Goal: Task Accomplishment & Management: Manage account settings

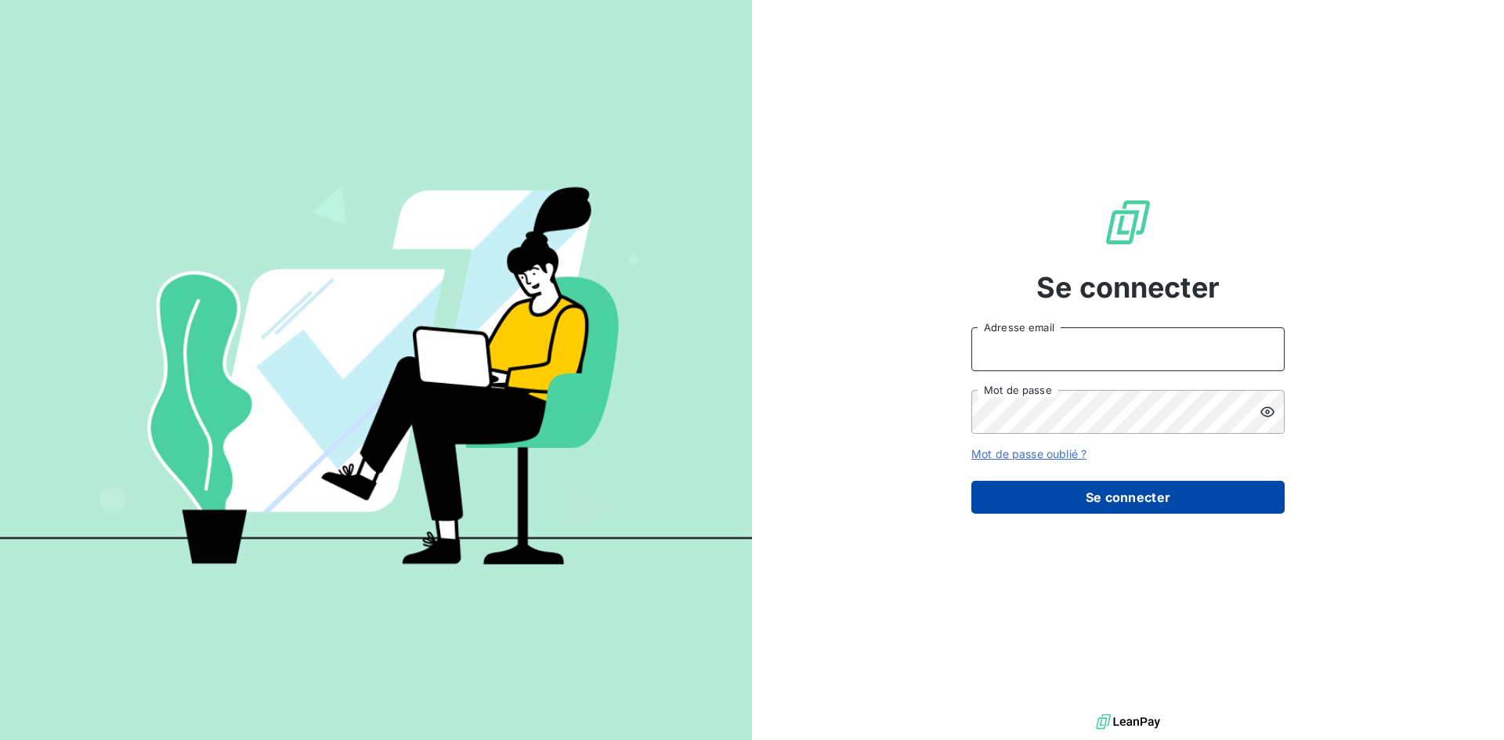
type input "[EMAIL_ADDRESS][DOMAIN_NAME]"
click at [1077, 491] on button "Se connecter" at bounding box center [1128, 497] width 313 height 33
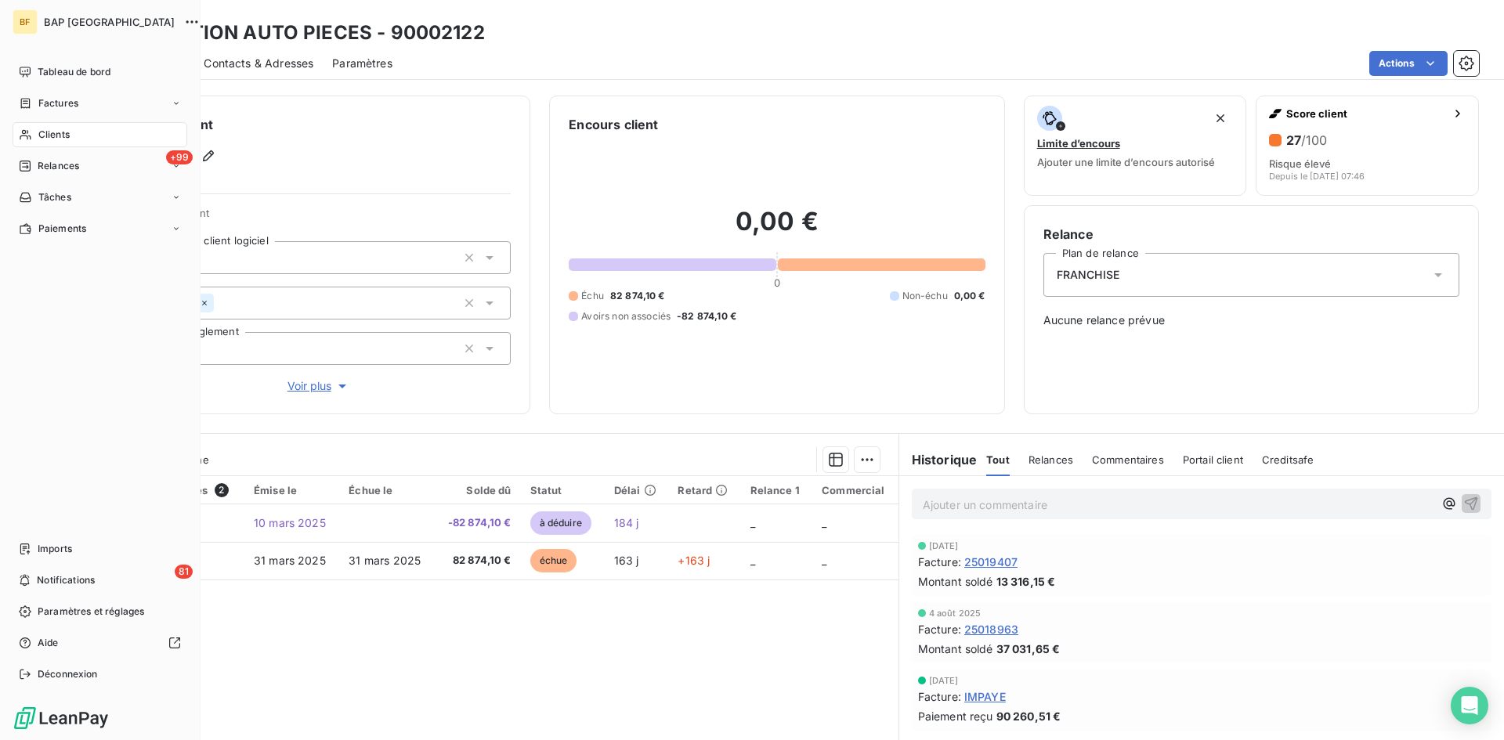
click at [52, 133] on span "Clients" at bounding box center [53, 135] width 31 height 14
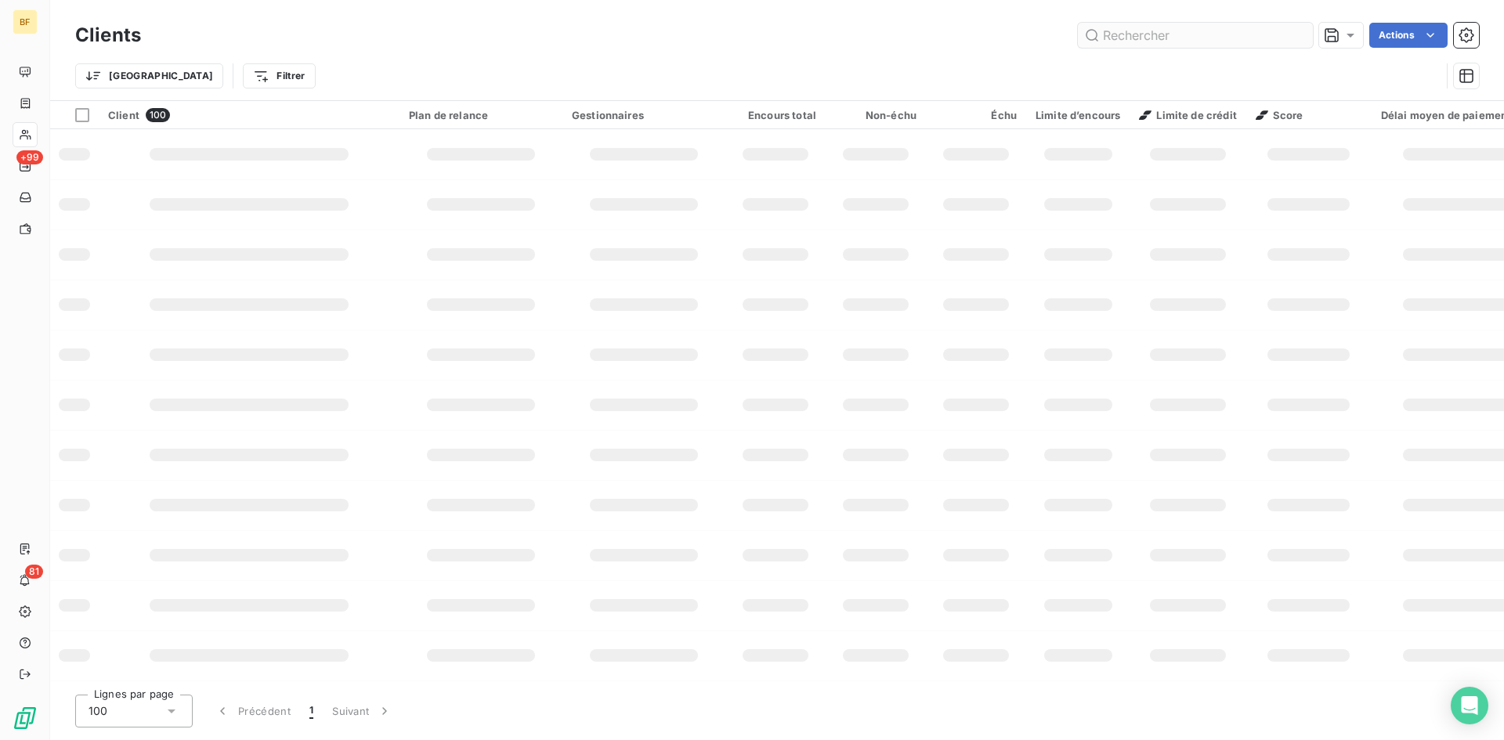
click at [1142, 46] on input "text" at bounding box center [1195, 35] width 235 height 25
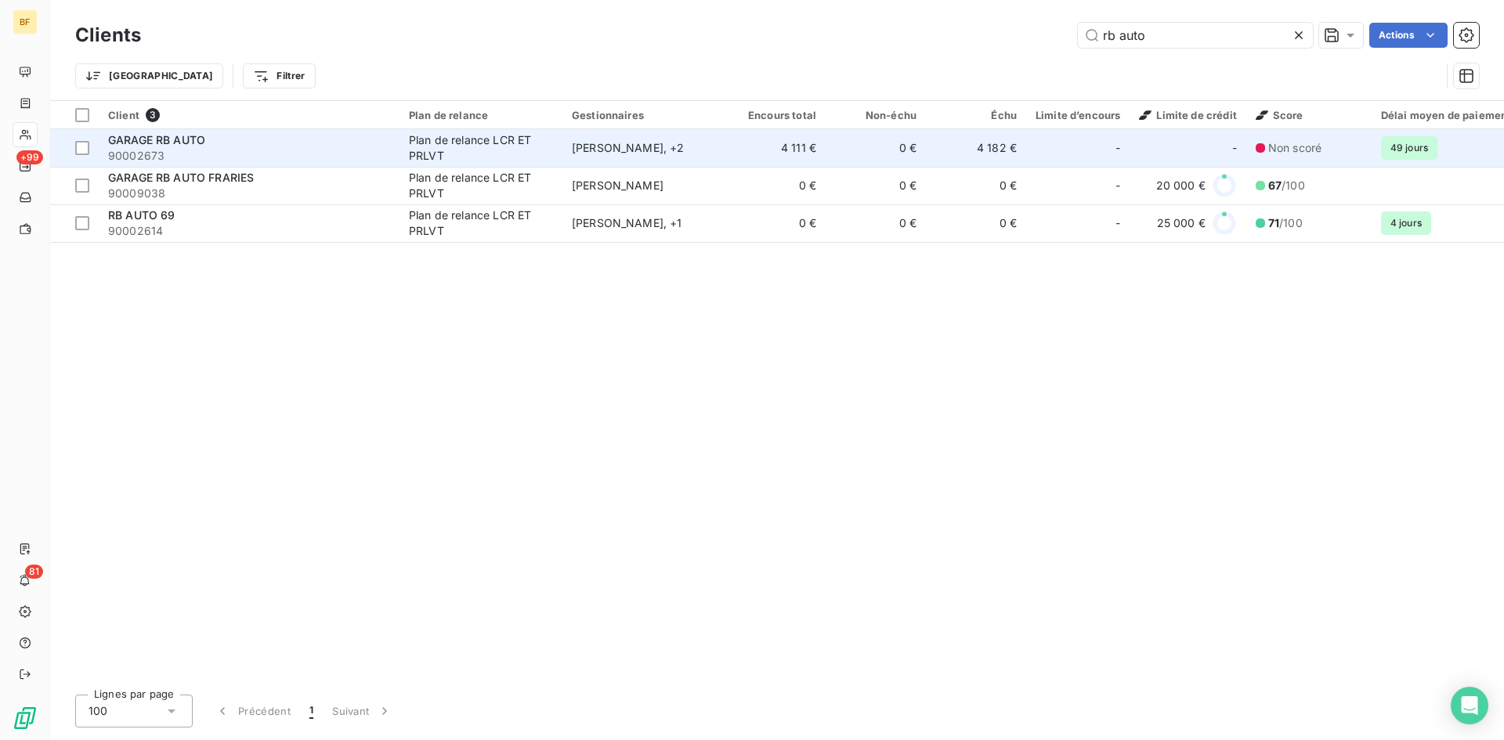
type input "rb auto"
click at [274, 147] on div "GARAGE RB AUTO" at bounding box center [249, 140] width 282 height 16
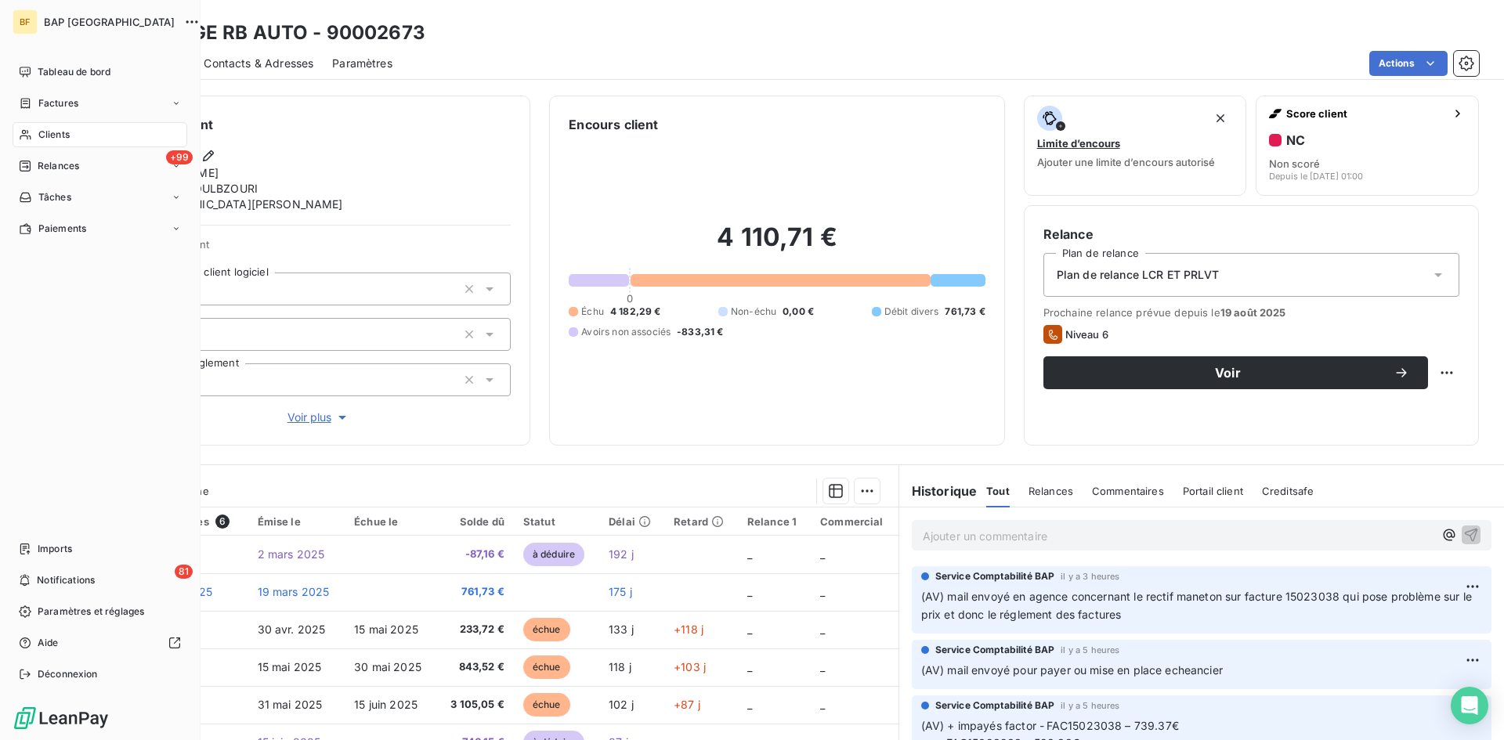
click at [63, 136] on span "Clients" at bounding box center [53, 135] width 31 height 14
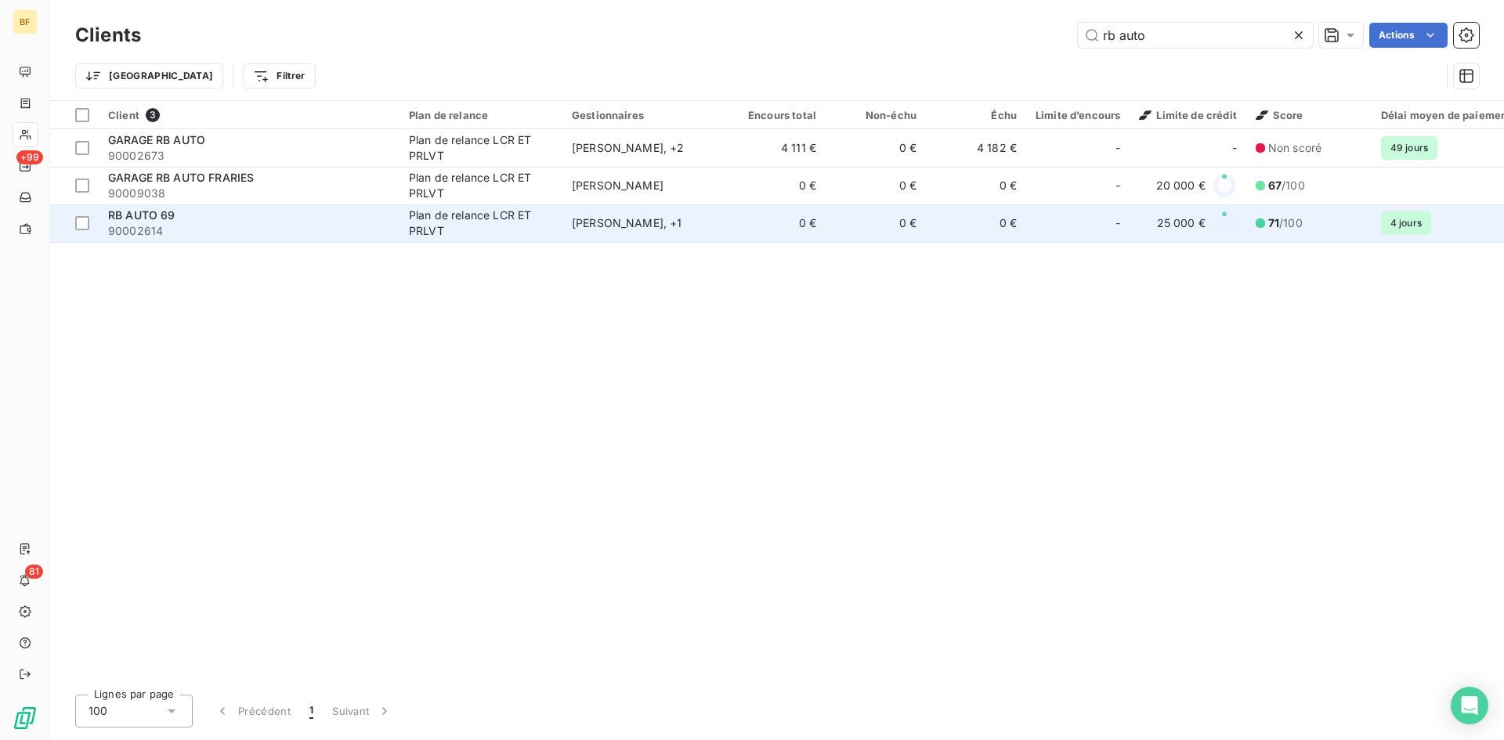
click at [164, 226] on span "90002614" at bounding box center [249, 231] width 282 height 16
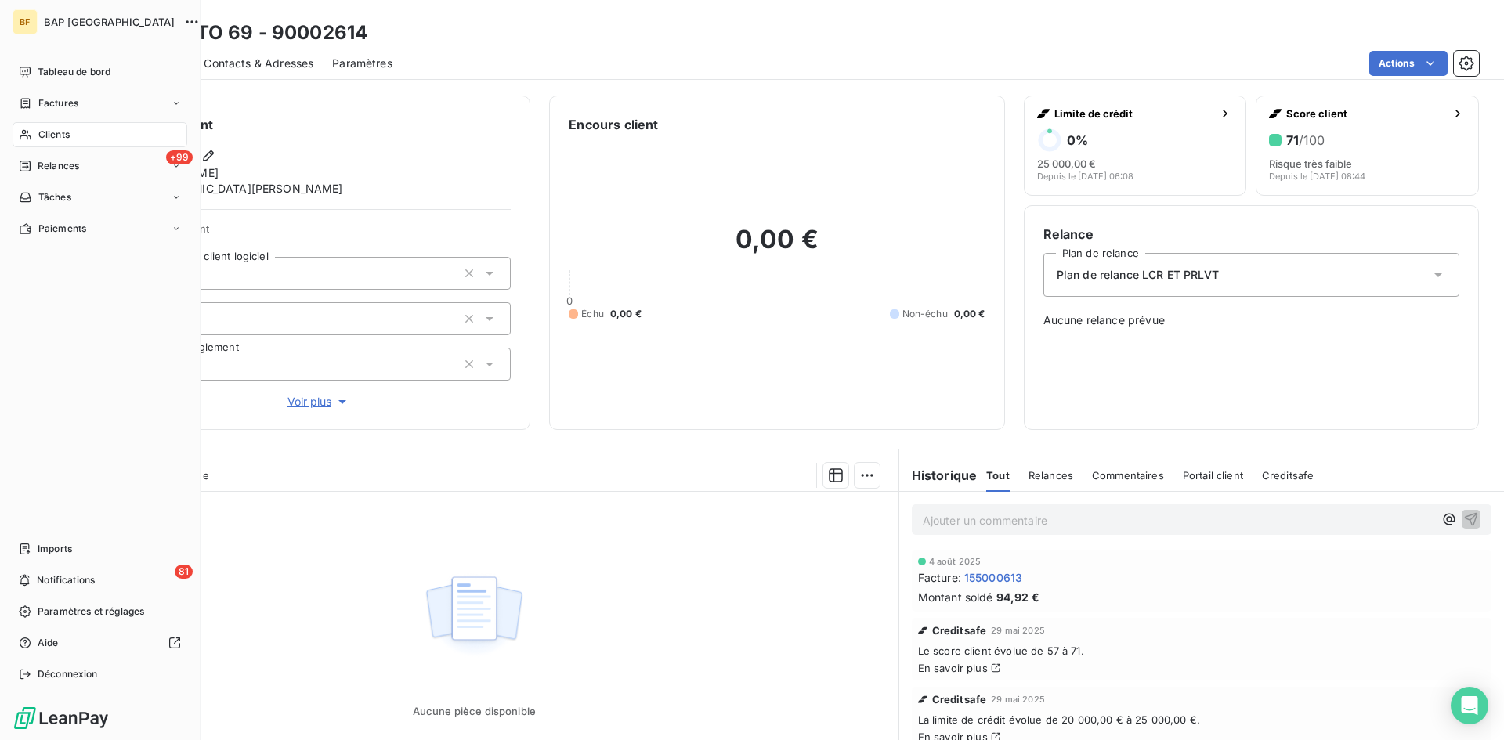
drag, startPoint x: 66, startPoint y: 135, endPoint x: 160, endPoint y: 119, distance: 95.3
click at [67, 136] on span "Clients" at bounding box center [53, 135] width 31 height 14
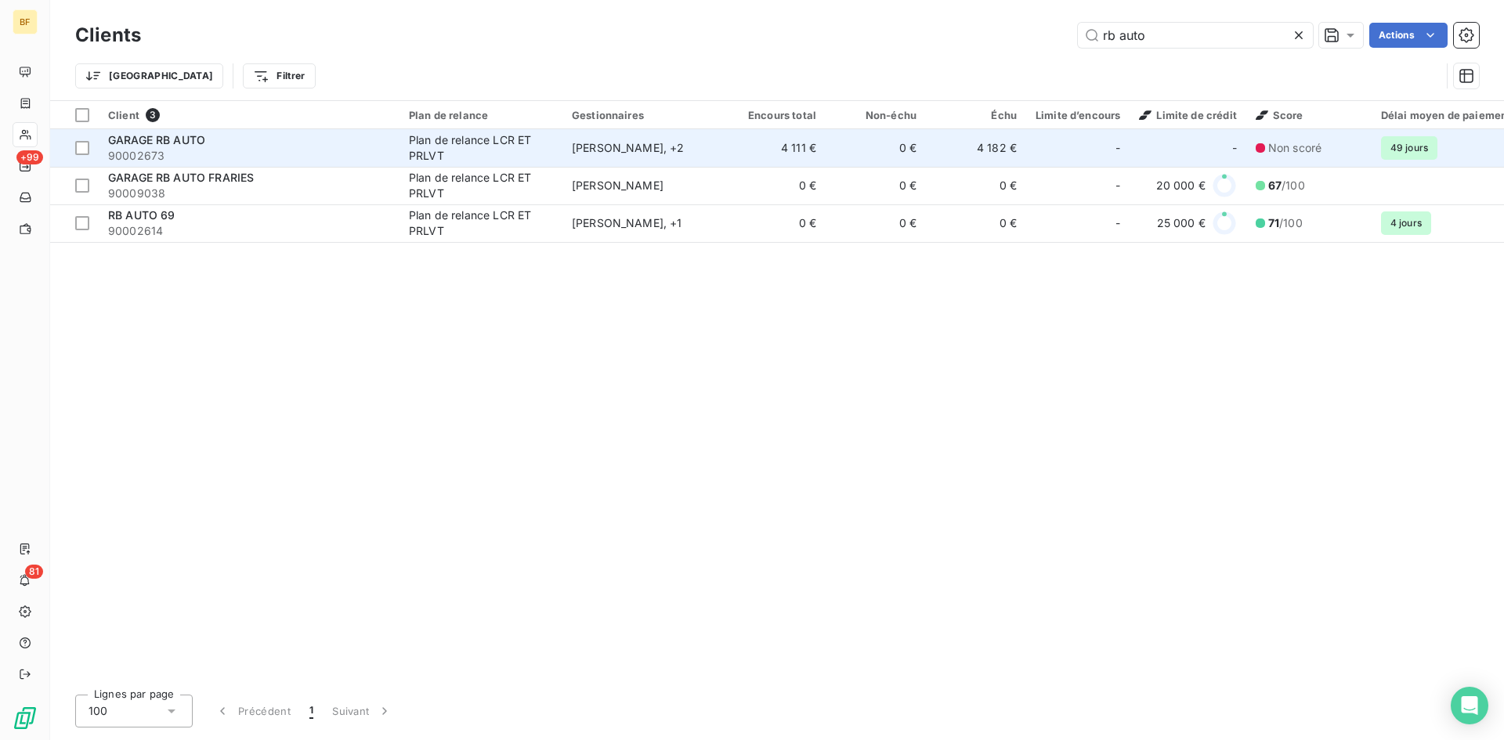
click at [458, 142] on div "Plan de relance LCR ET PRLVT" at bounding box center [481, 147] width 144 height 31
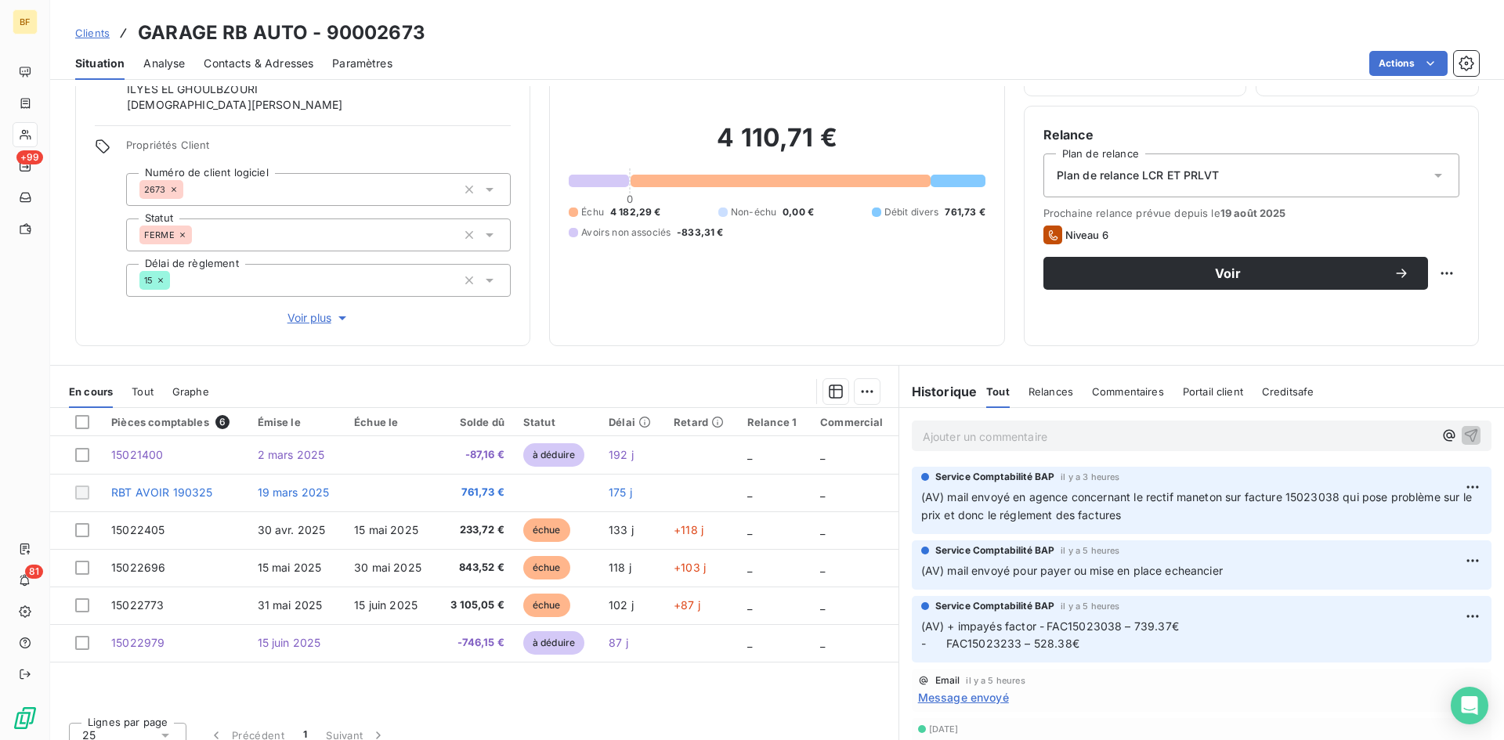
scroll to position [116, 0]
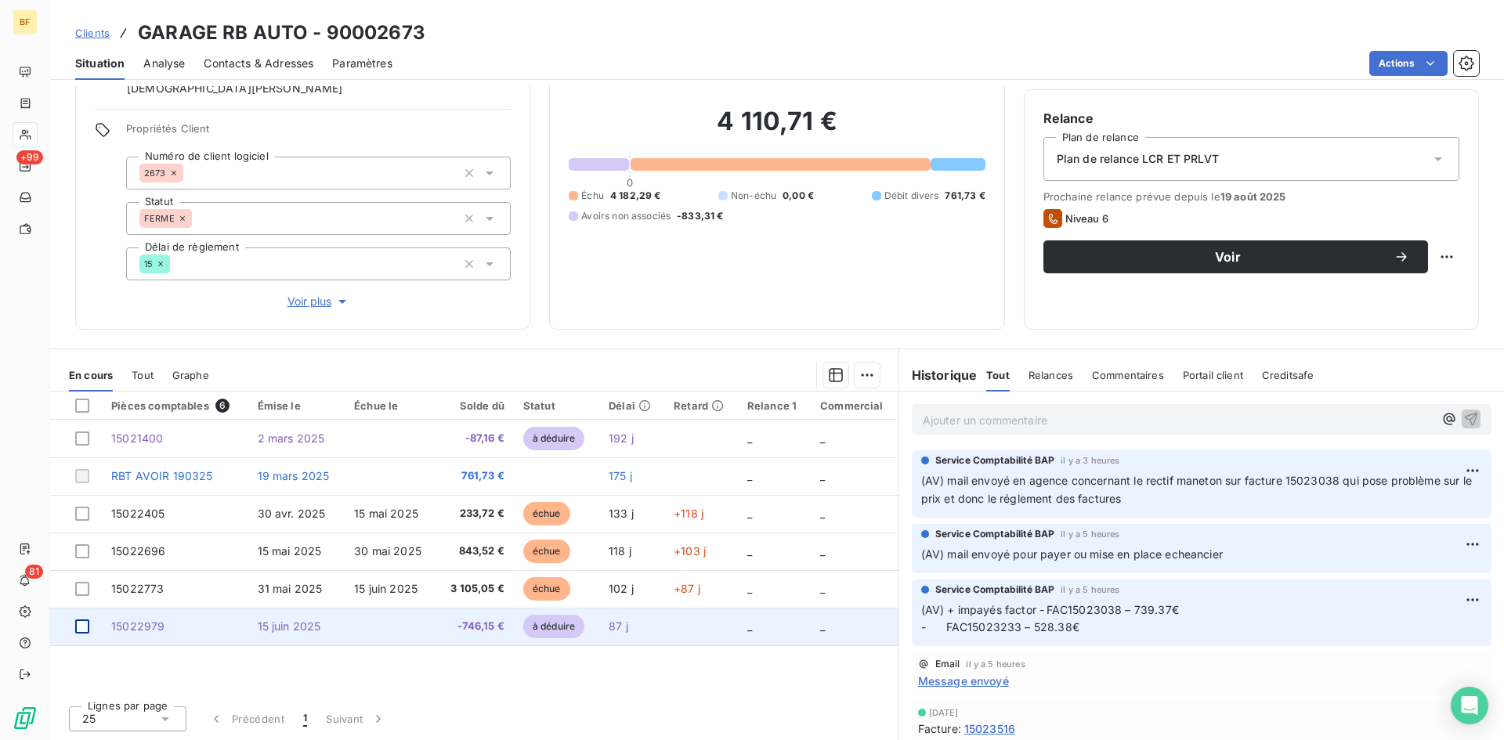
click at [78, 622] on div at bounding box center [82, 627] width 14 height 14
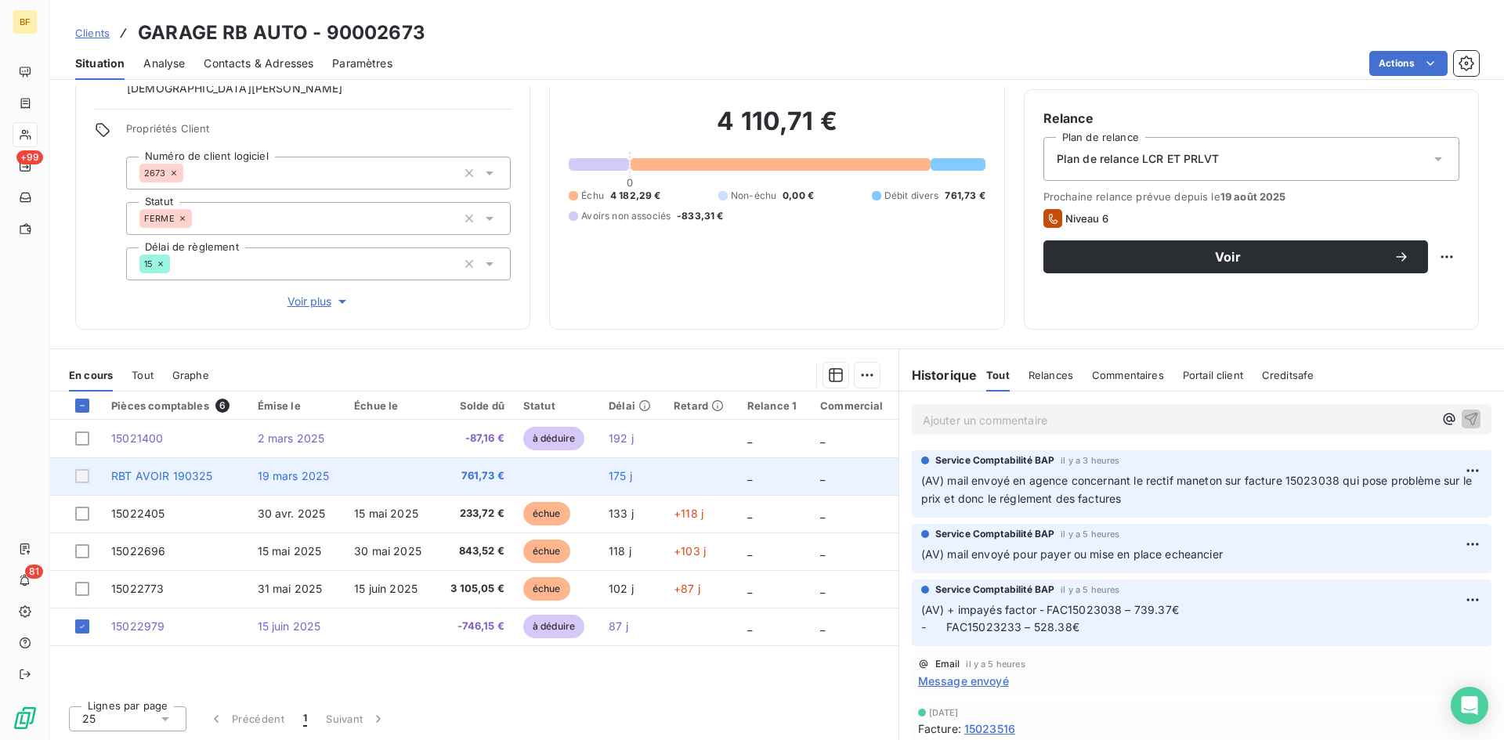
click at [84, 476] on div at bounding box center [82, 476] width 14 height 14
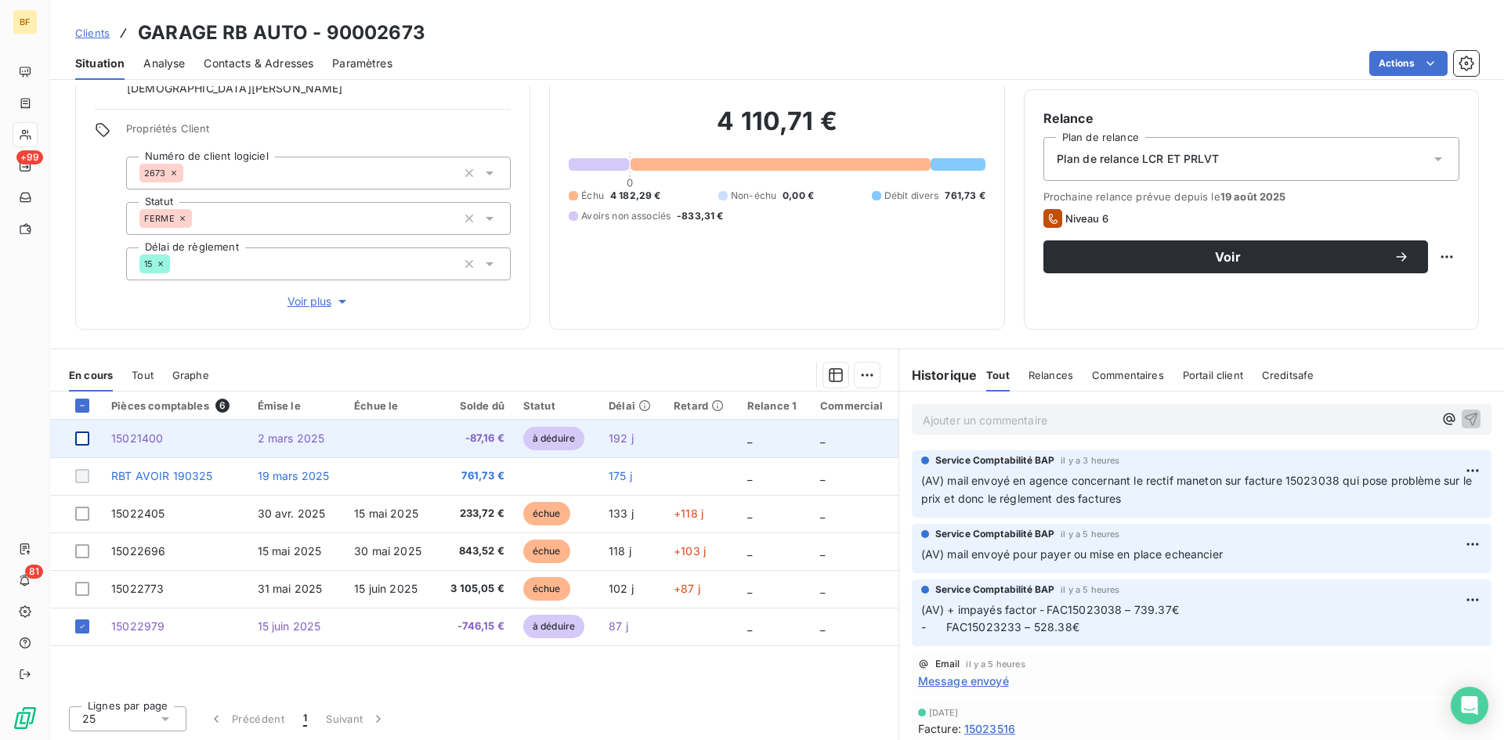
click at [78, 442] on div at bounding box center [82, 439] width 14 height 14
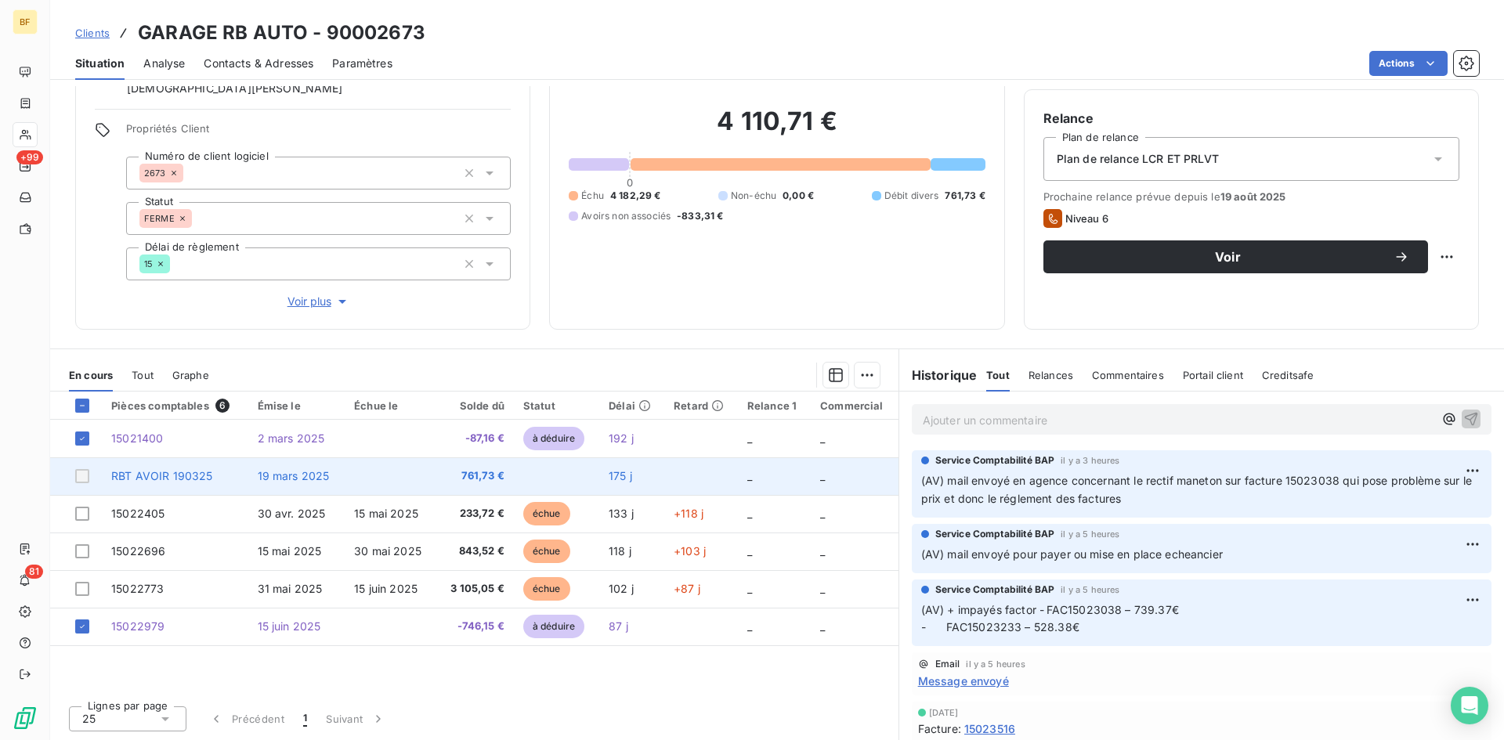
click at [84, 441] on icon at bounding box center [82, 438] width 9 height 9
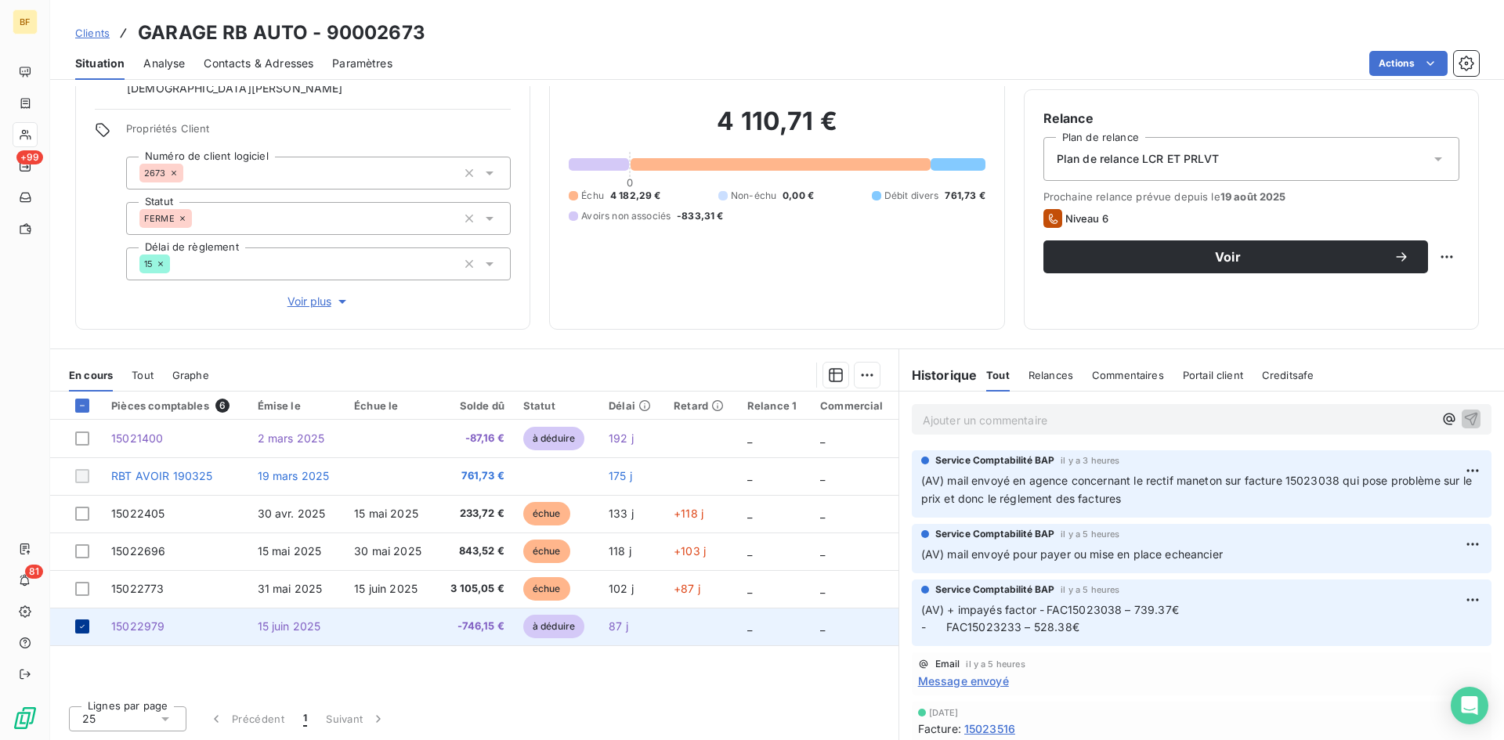
click at [87, 632] on div at bounding box center [82, 627] width 14 height 14
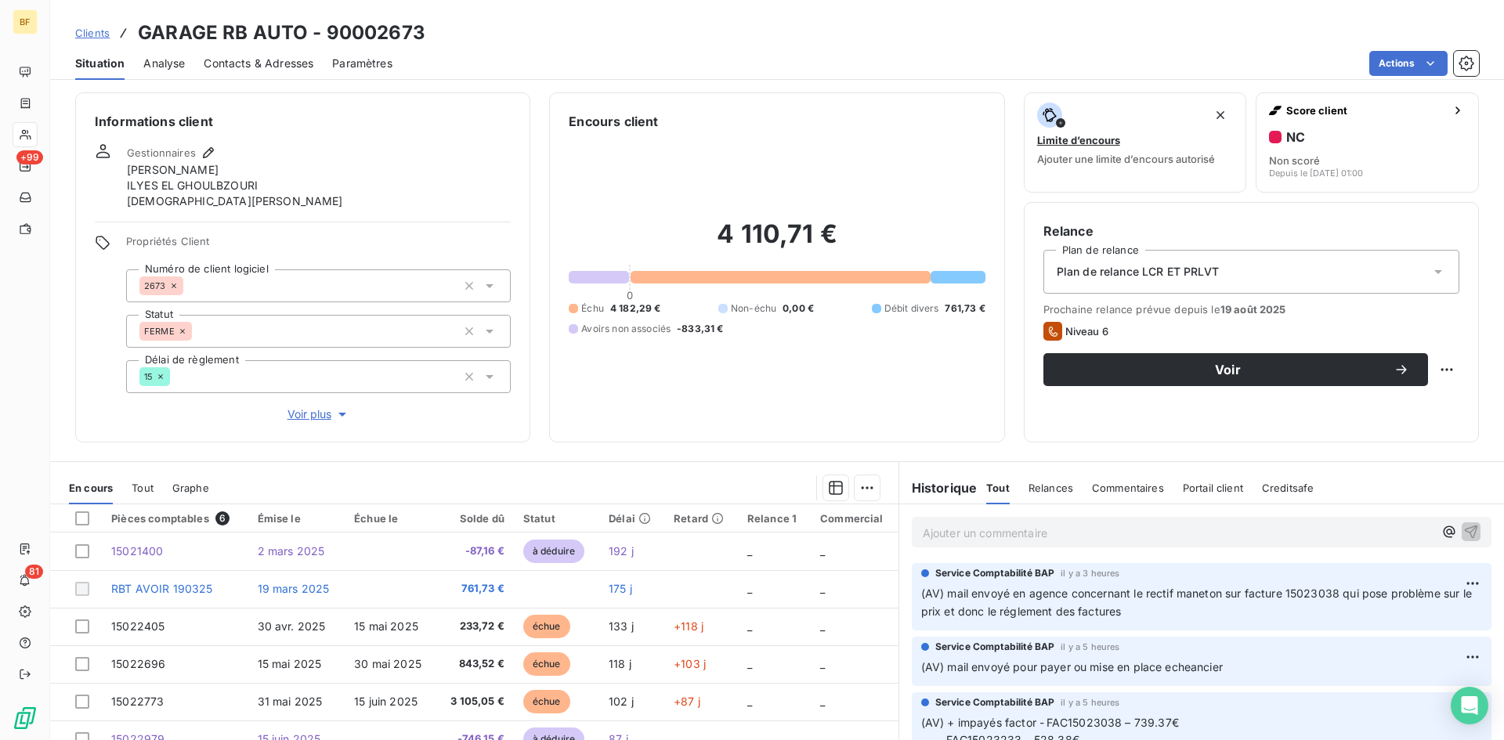
scroll to position [0, 0]
